Goal: Task Accomplishment & Management: Complete application form

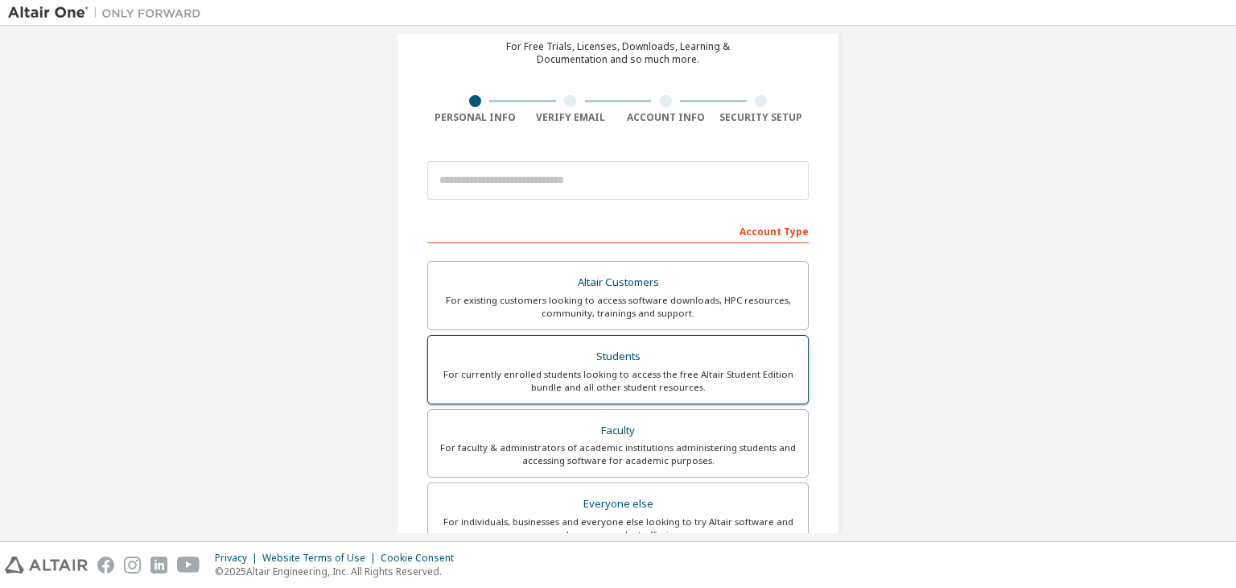
scroll to position [80, 0]
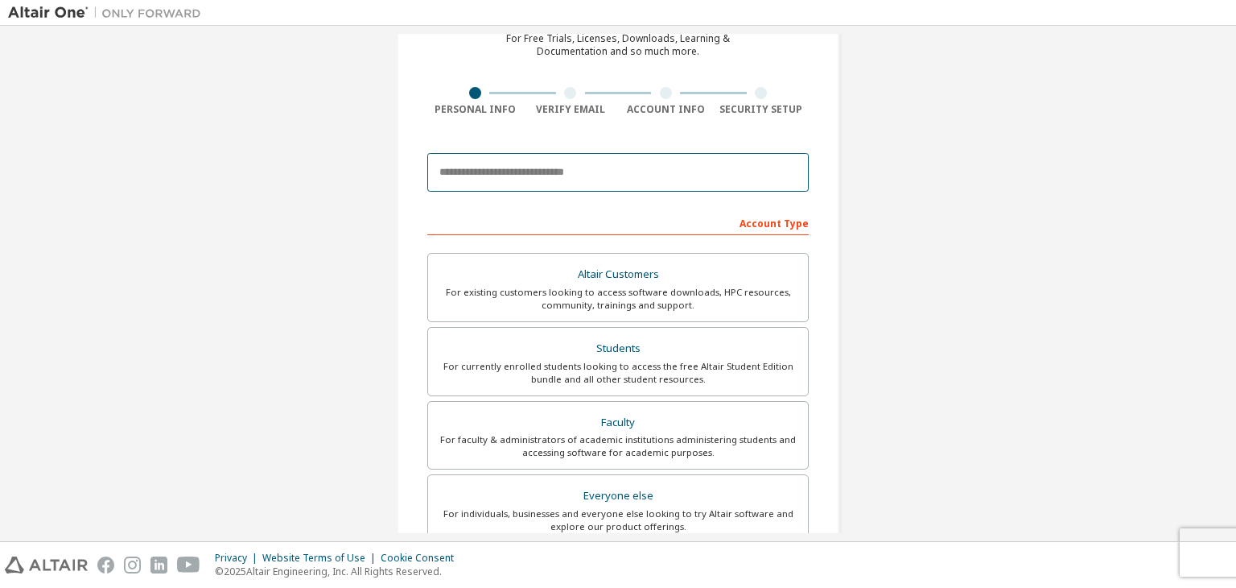
click at [587, 161] on input "email" at bounding box center [618, 172] width 382 height 39
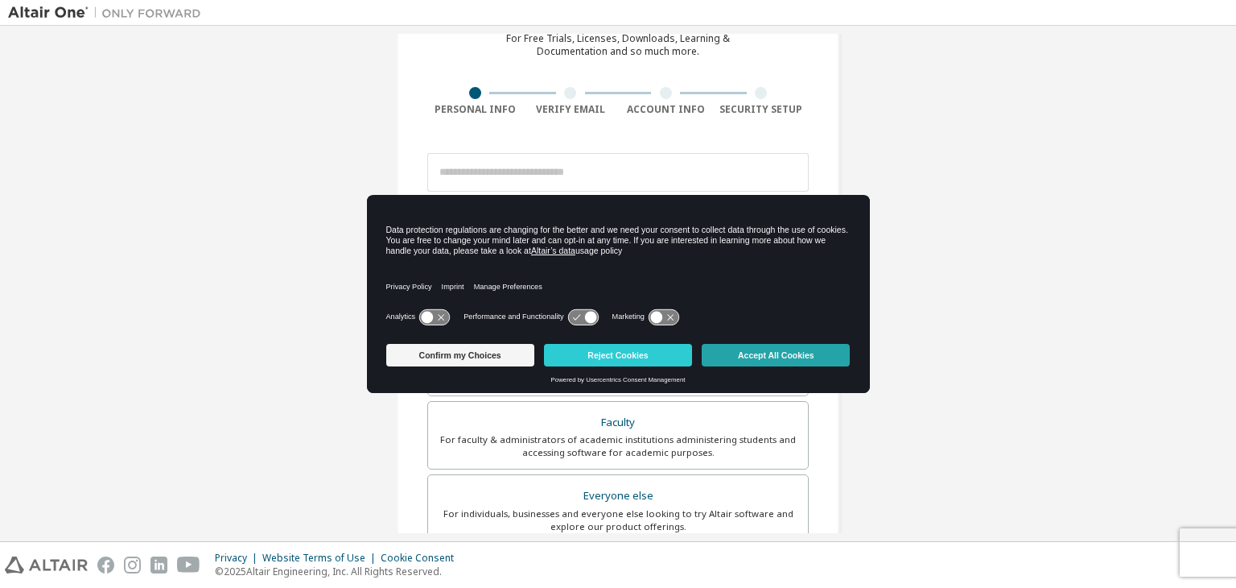
click at [836, 360] on button "Accept All Cookies" at bounding box center [776, 355] width 148 height 23
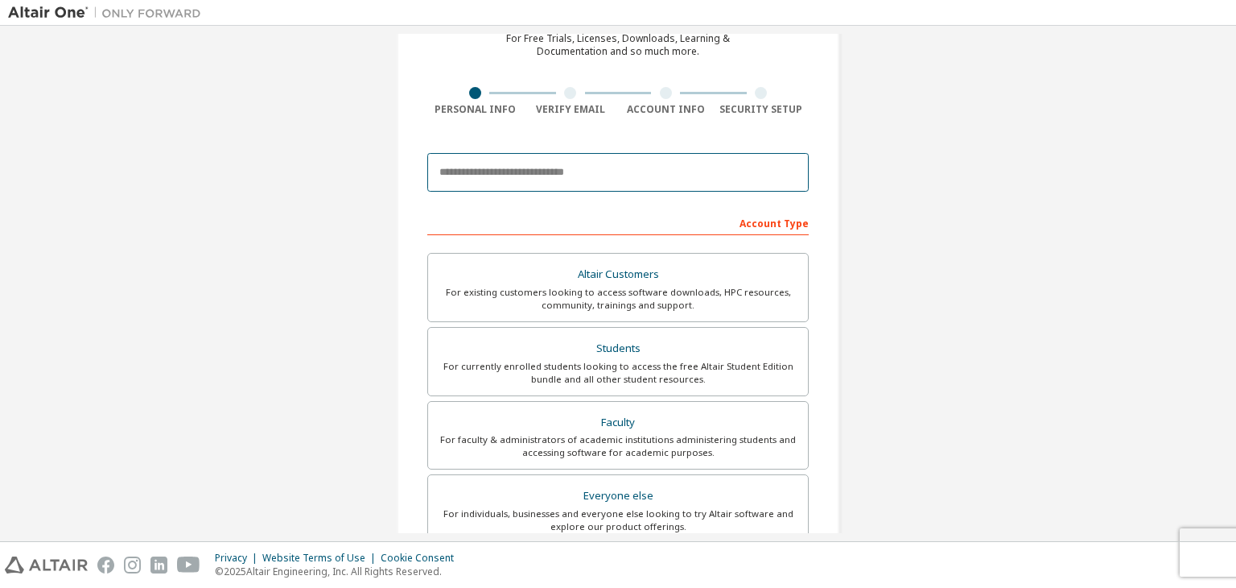
click at [668, 167] on input "email" at bounding box center [618, 172] width 382 height 39
type input "**********"
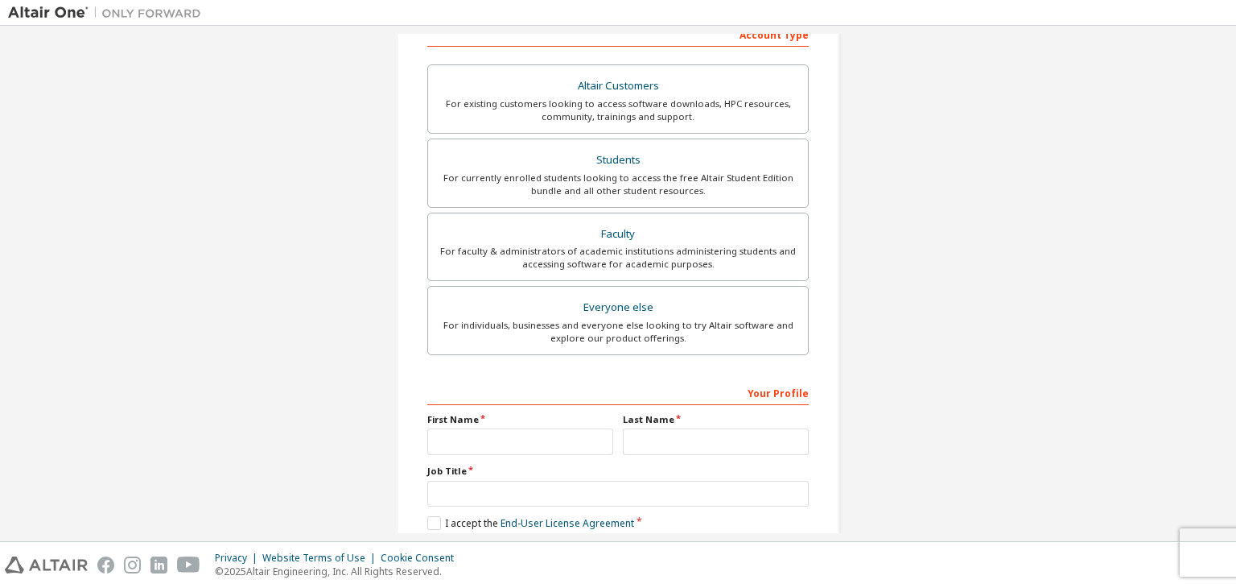
scroll to position [190, 0]
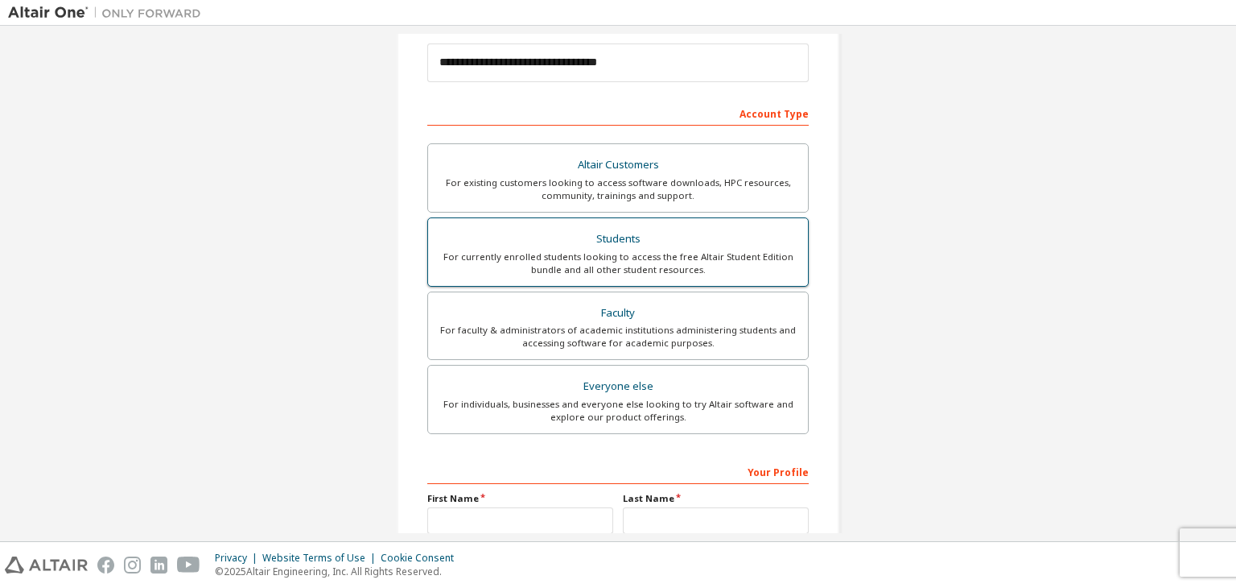
click at [711, 253] on div "For currently enrolled students looking to access the free Altair Student Editi…" at bounding box center [618, 263] width 361 height 26
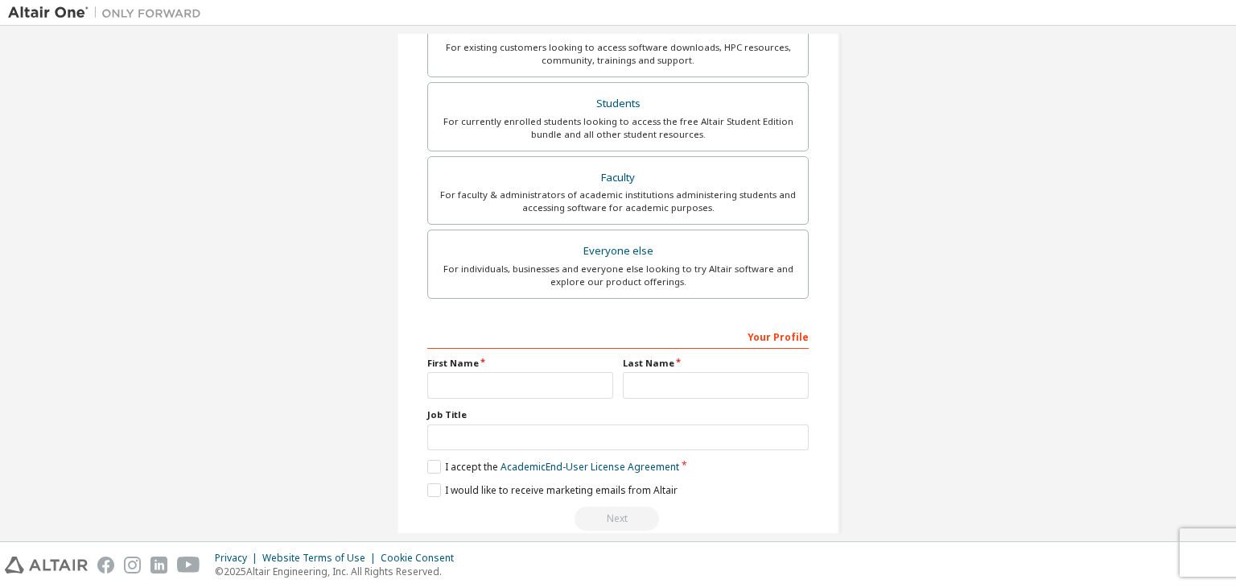
scroll to position [350, 0]
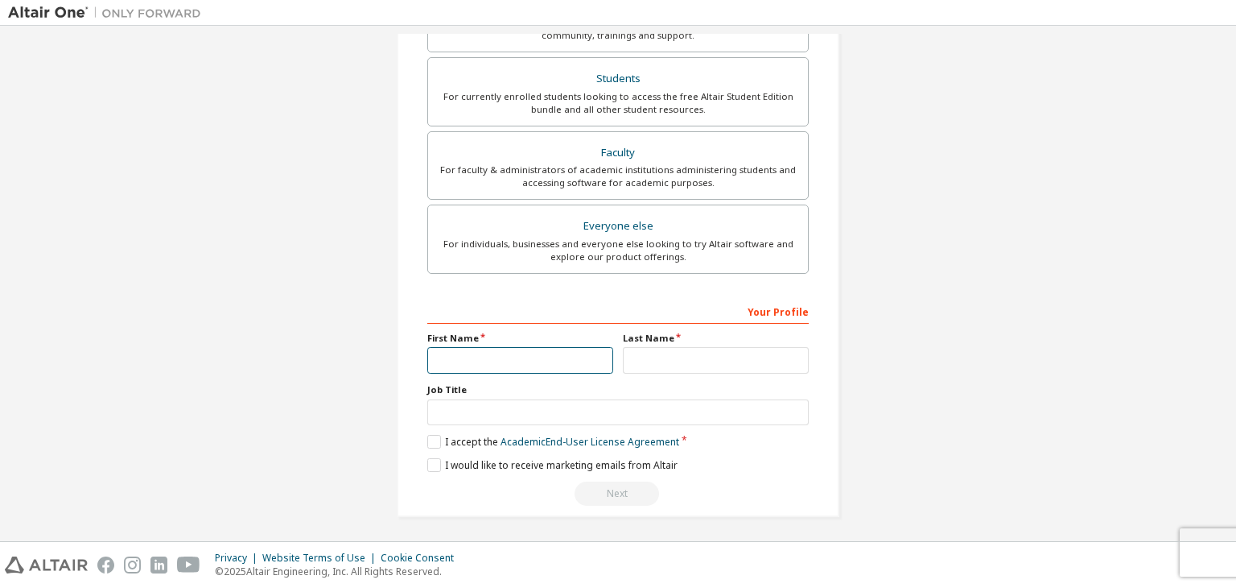
click at [511, 358] on input "text" at bounding box center [520, 360] width 186 height 27
type input "*****"
click at [708, 366] on input "text" at bounding box center [716, 360] width 186 height 27
type input "*****"
click at [433, 445] on label "I accept the Academic End-User License Agreement" at bounding box center [553, 442] width 252 height 14
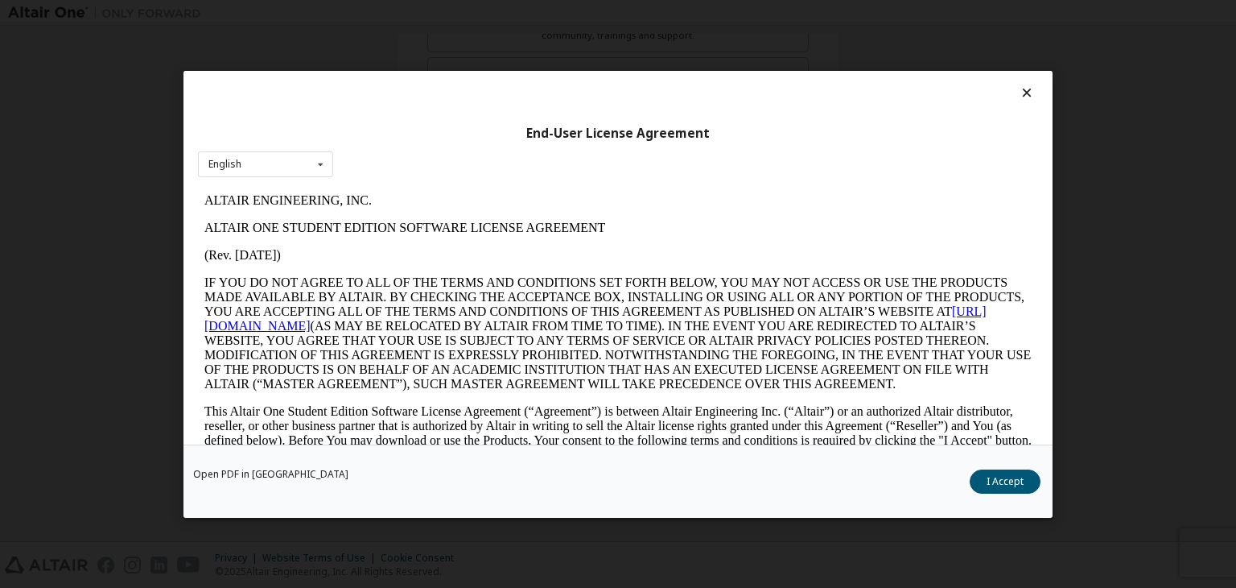
scroll to position [0, 0]
click at [1014, 490] on button "I Accept" at bounding box center [1005, 481] width 71 height 24
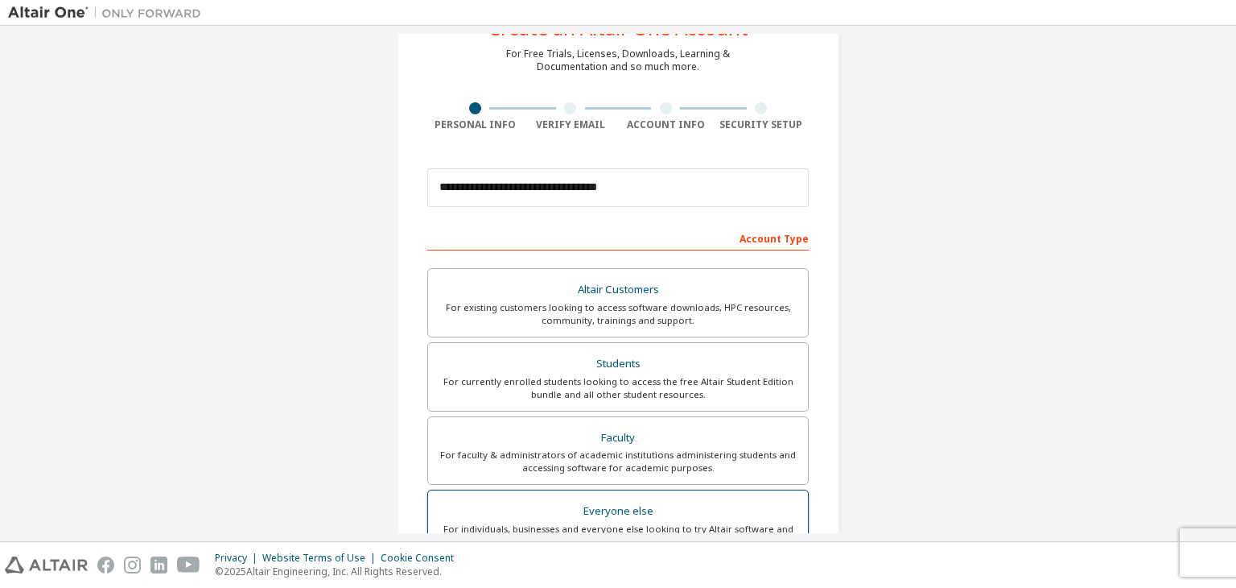
scroll to position [350, 0]
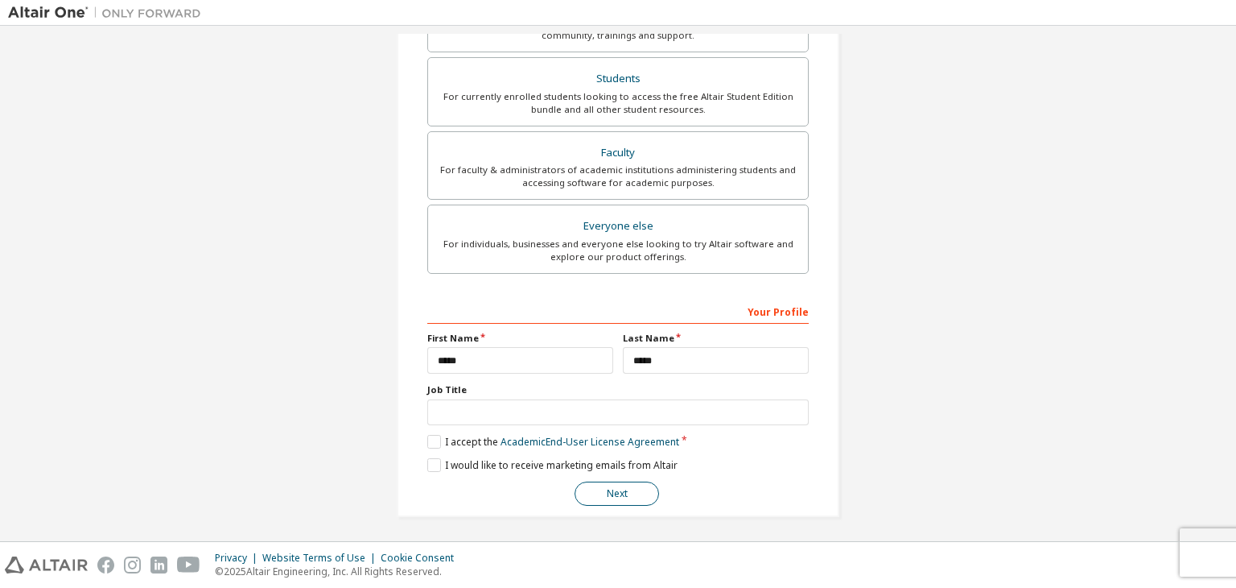
click at [609, 484] on button "Next" at bounding box center [617, 493] width 85 height 24
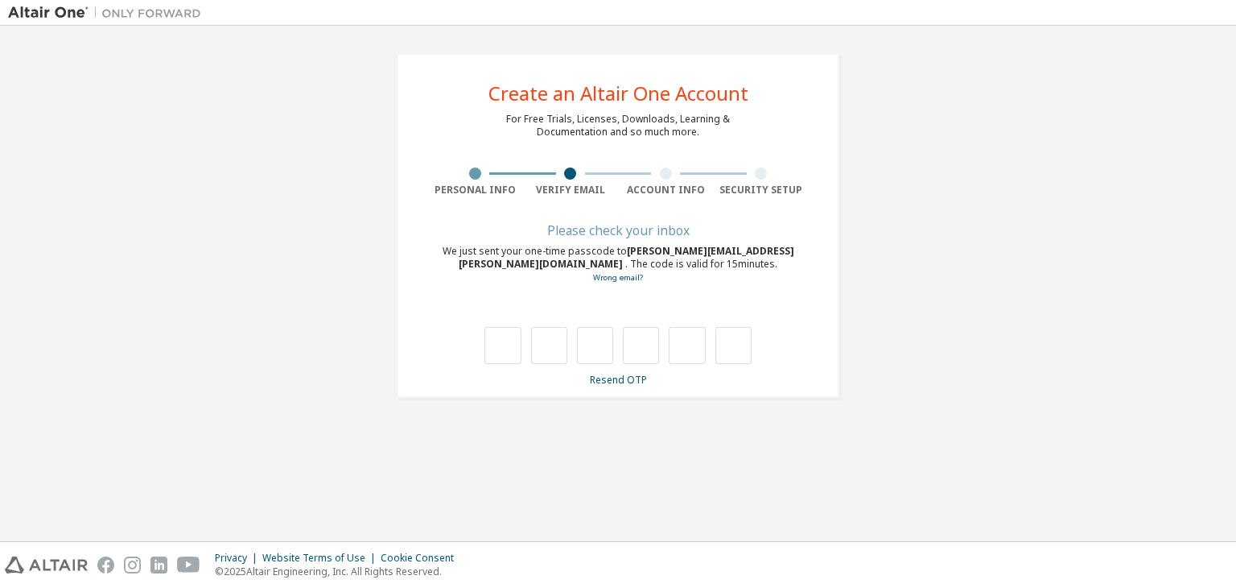
type input "*"
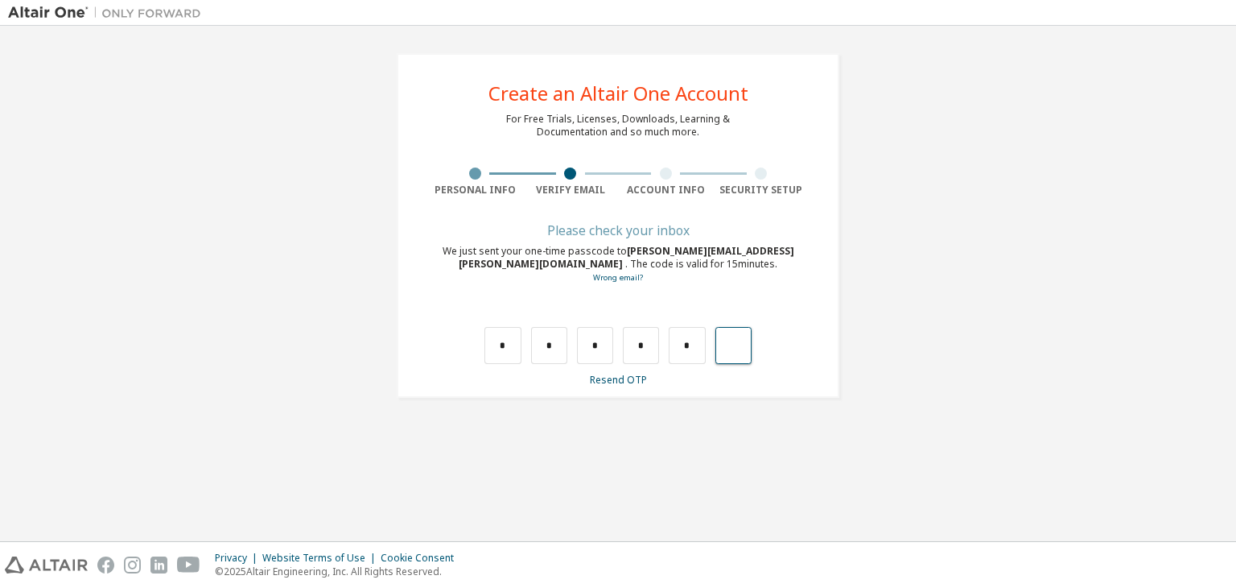
type input "*"
